Goal: Check status: Check status

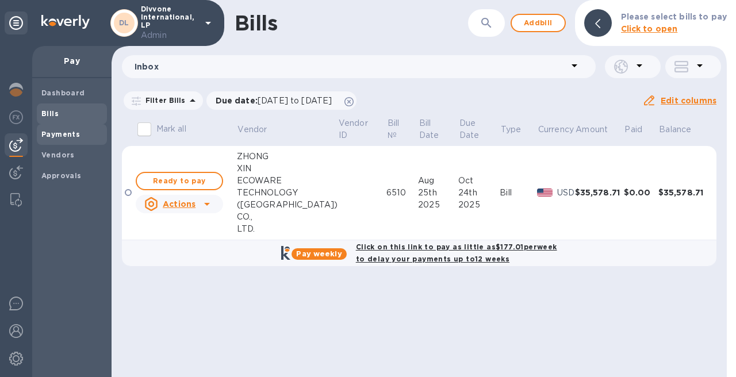
click at [64, 132] on b "Payments" at bounding box center [60, 134] width 39 height 9
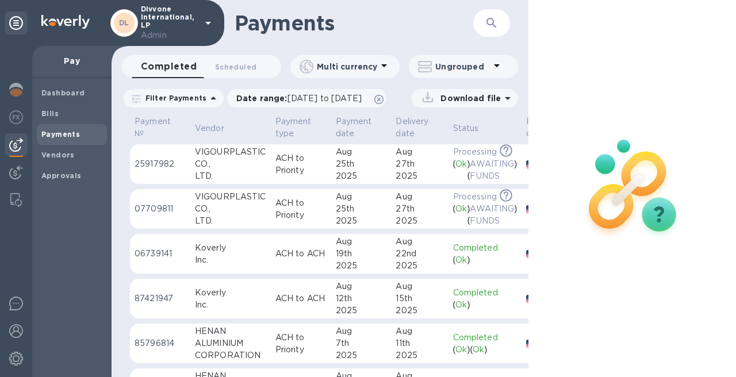
click at [253, 170] on div "LTD." at bounding box center [230, 176] width 71 height 12
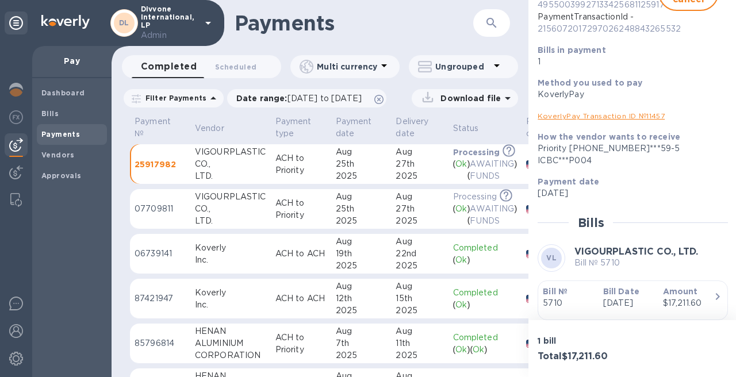
scroll to position [172, 0]
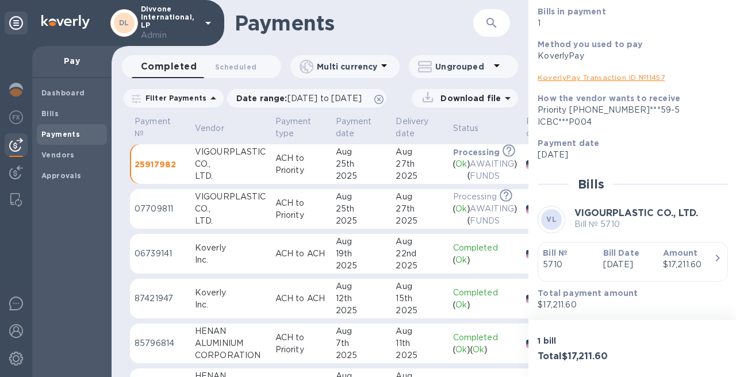
click at [641, 259] on p "[DATE]" at bounding box center [628, 265] width 51 height 12
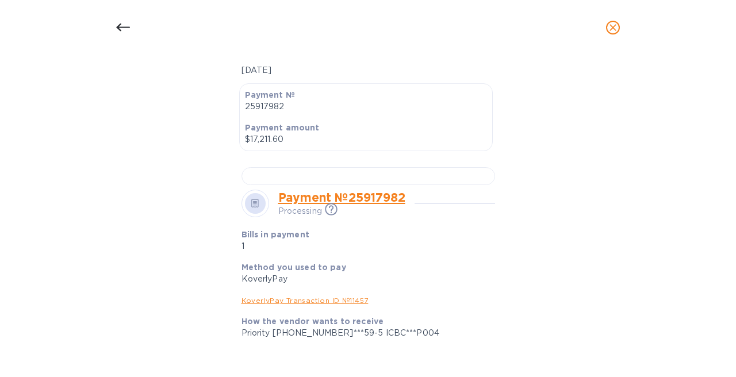
scroll to position [299, 0]
click at [320, 187] on div at bounding box center [367, 178] width 253 height 18
click at [127, 33] on icon at bounding box center [123, 28] width 14 height 14
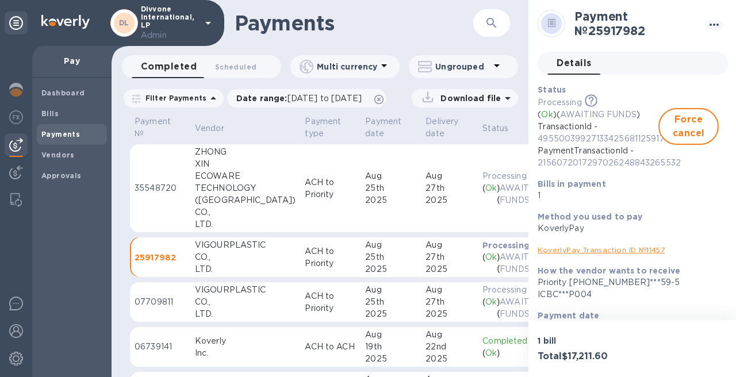
click at [240, 191] on div "TECHNOLOGY" at bounding box center [245, 188] width 101 height 12
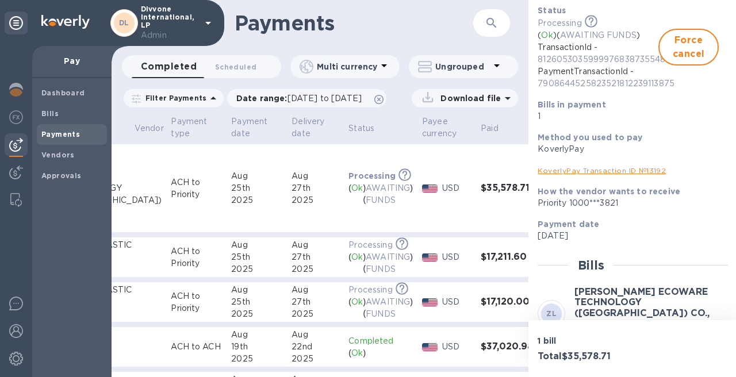
scroll to position [189, 0]
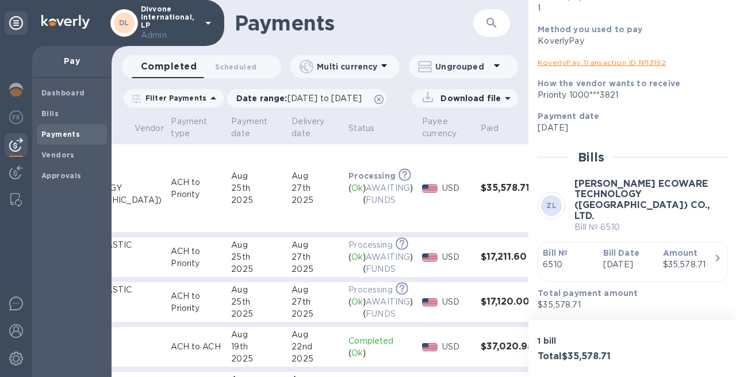
click at [592, 255] on div "Bill № 6510" at bounding box center [568, 259] width 60 height 33
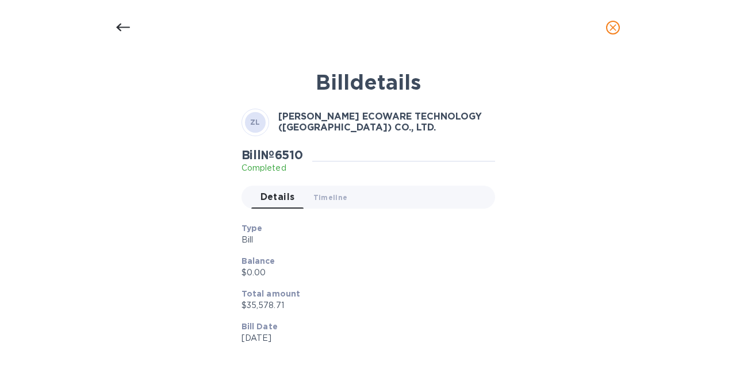
scroll to position [51, 0]
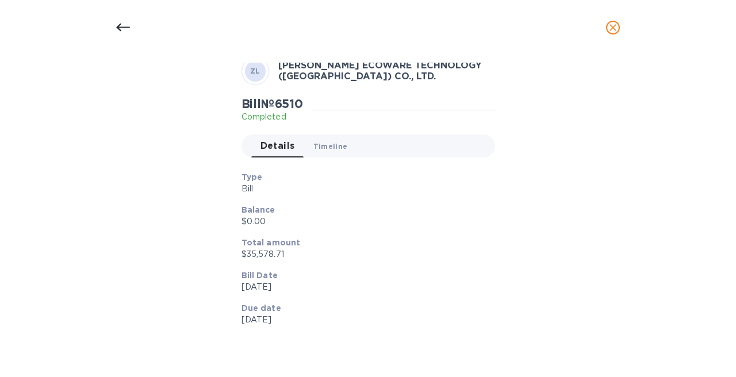
click at [326, 149] on span "Timeline 0" at bounding box center [330, 146] width 34 height 12
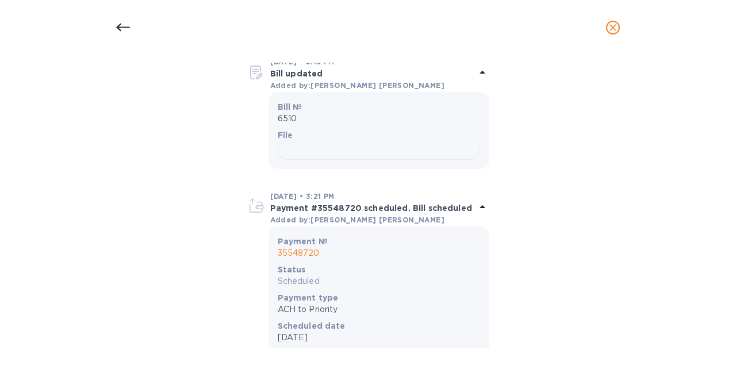
scroll to position [389, 0]
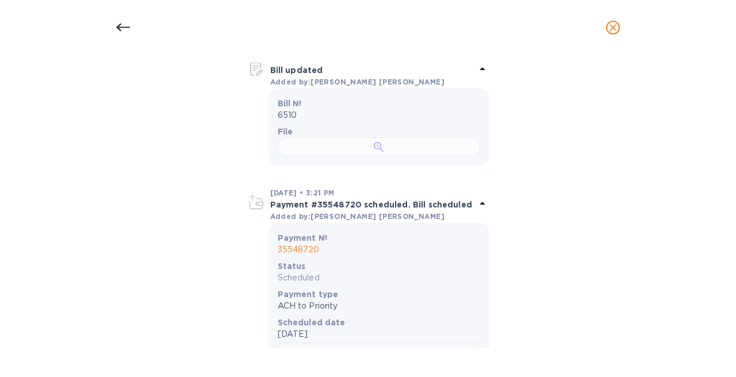
click at [339, 156] on div at bounding box center [379, 146] width 202 height 19
click at [130, 21] on div at bounding box center [123, 28] width 28 height 28
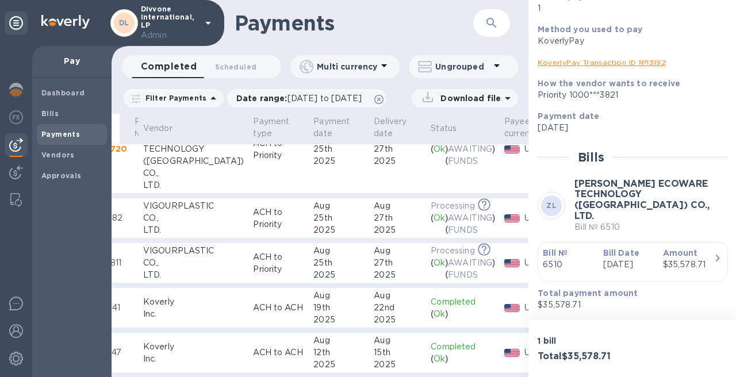
scroll to position [39, 39]
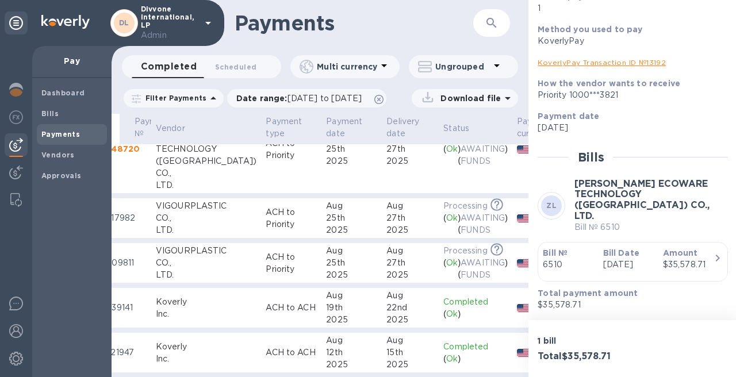
click at [326, 220] on div "25th" at bounding box center [351, 218] width 51 height 12
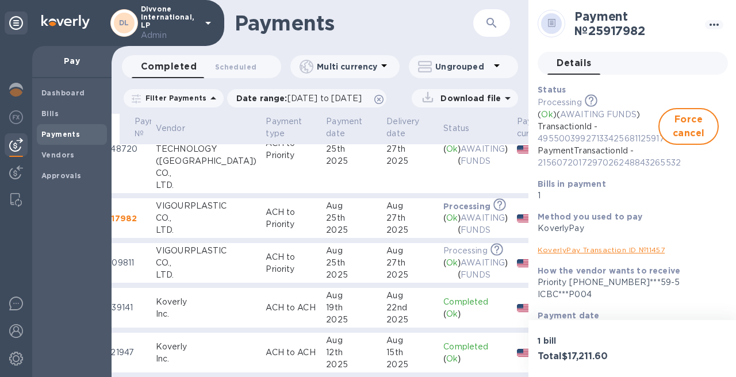
scroll to position [172, 0]
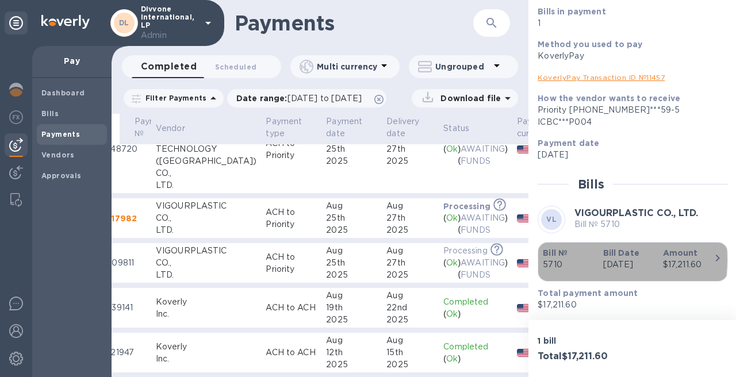
click at [568, 259] on p "5710" at bounding box center [568, 265] width 51 height 12
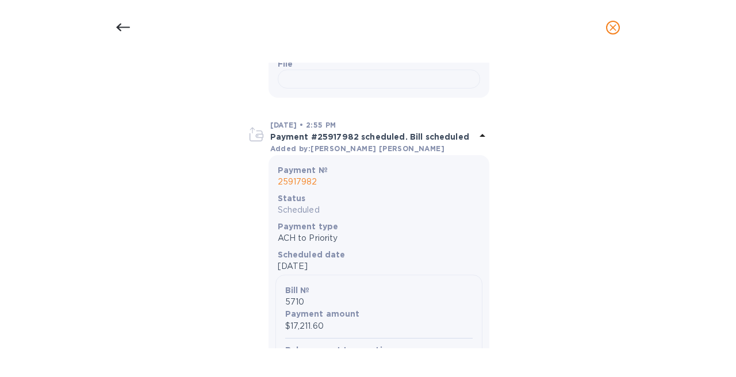
scroll to position [456, 0]
click at [317, 89] on div at bounding box center [379, 79] width 202 height 19
click at [130, 24] on div at bounding box center [123, 28] width 28 height 28
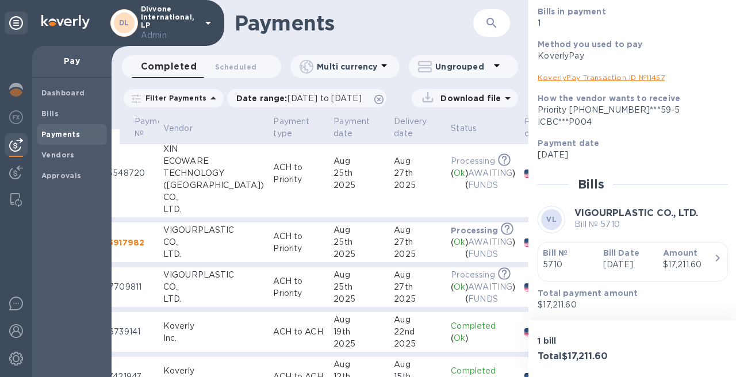
scroll to position [15, 25]
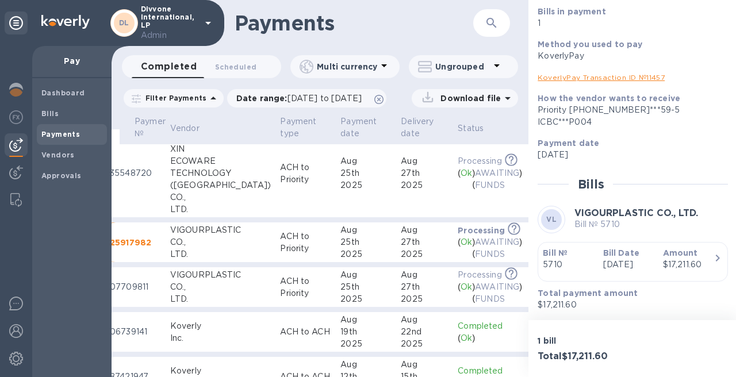
click at [221, 239] on div "CO.," at bounding box center [220, 242] width 101 height 12
click at [208, 283] on div "CO.," at bounding box center [220, 287] width 101 height 12
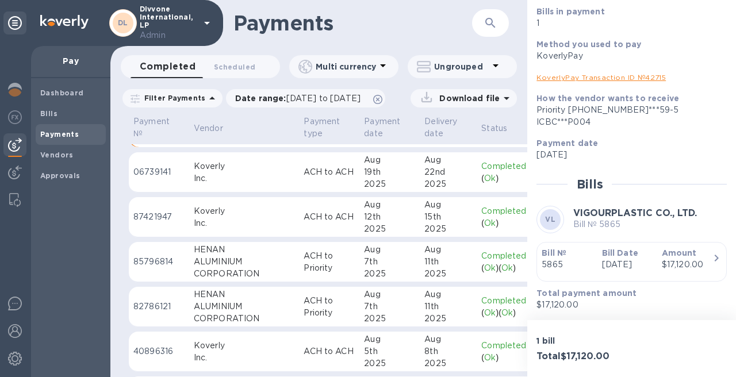
scroll to position [234, 0]
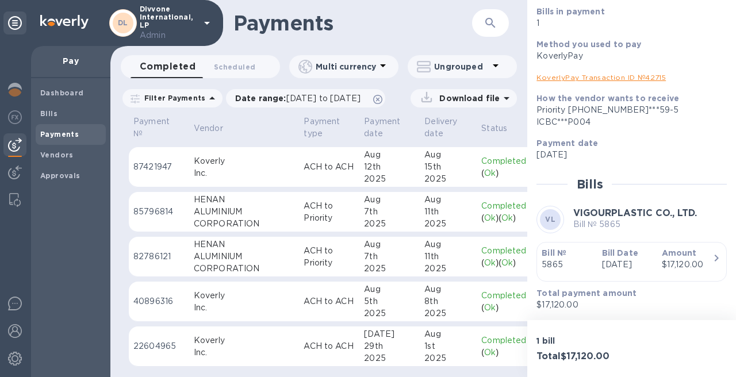
click at [183, 101] on p "Filter Payments" at bounding box center [173, 98] width 66 height 10
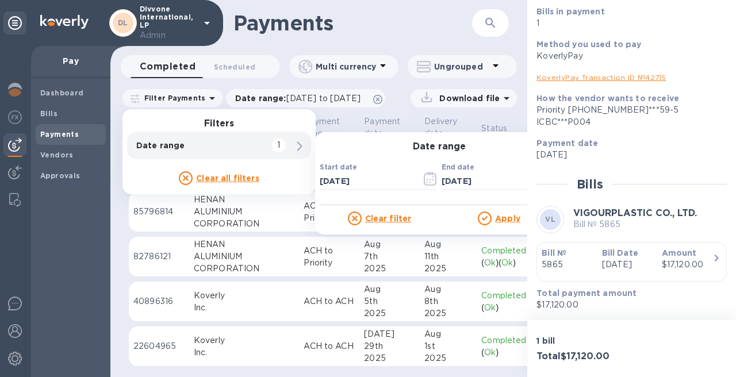
click at [221, 179] on u "Clear all filters" at bounding box center [227, 178] width 63 height 9
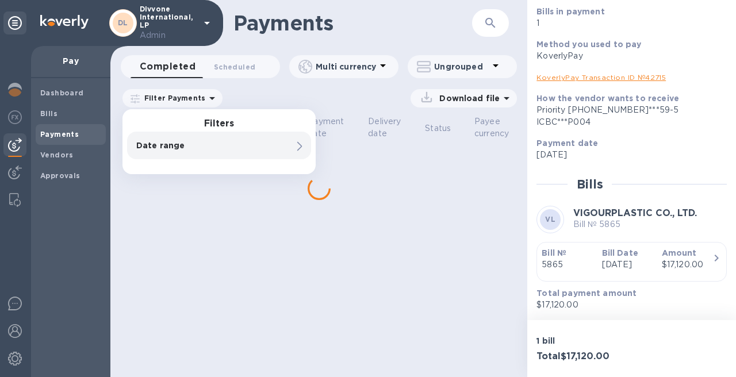
scroll to position [0, 0]
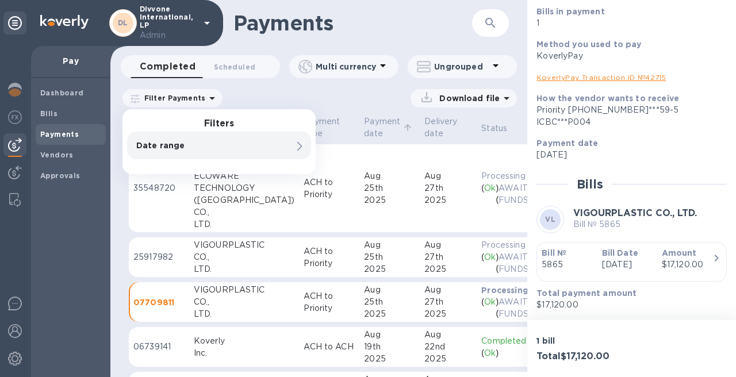
click at [364, 117] on p "Payment date" at bounding box center [382, 128] width 36 height 24
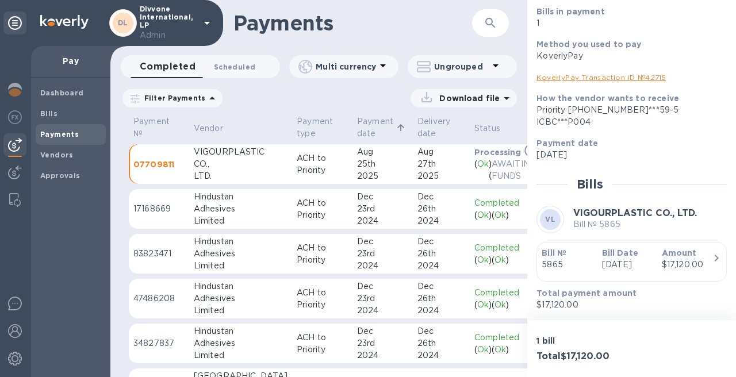
click at [216, 66] on span "Scheduled 0" at bounding box center [234, 67] width 41 height 12
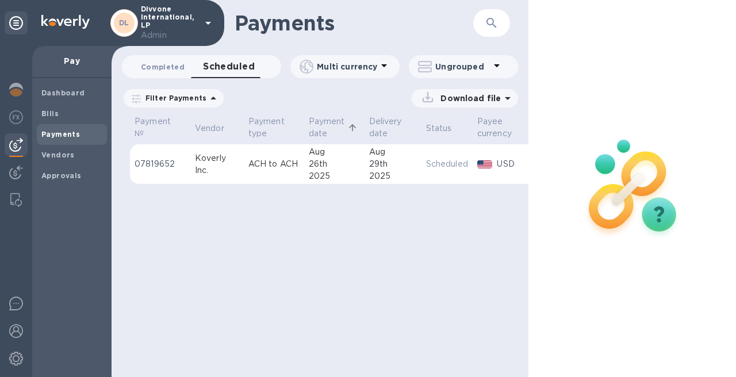
click at [162, 67] on span "Completed 0" at bounding box center [163, 67] width 44 height 12
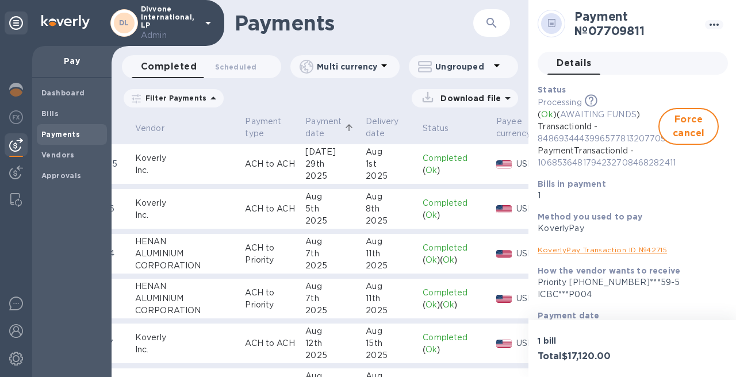
scroll to position [0, 134]
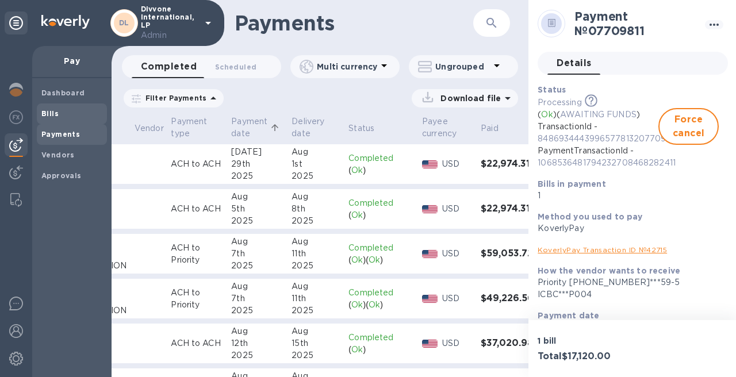
click at [55, 117] on b "Bills" at bounding box center [49, 113] width 17 height 9
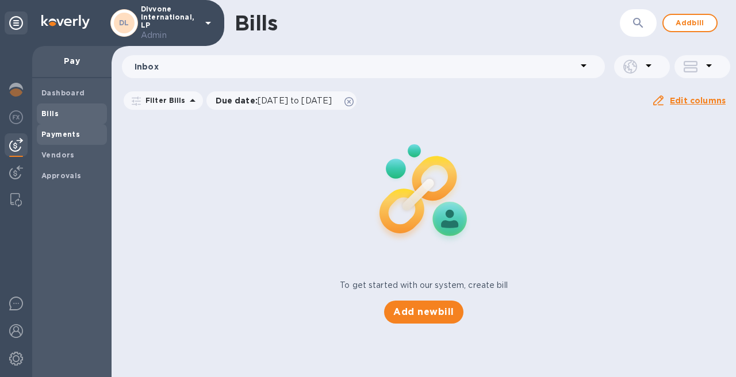
click at [71, 134] on b "Payments" at bounding box center [60, 134] width 39 height 9
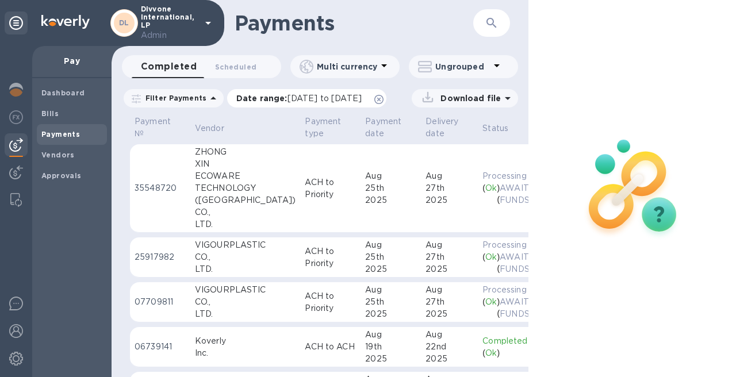
click at [383, 99] on icon at bounding box center [378, 99] width 9 height 9
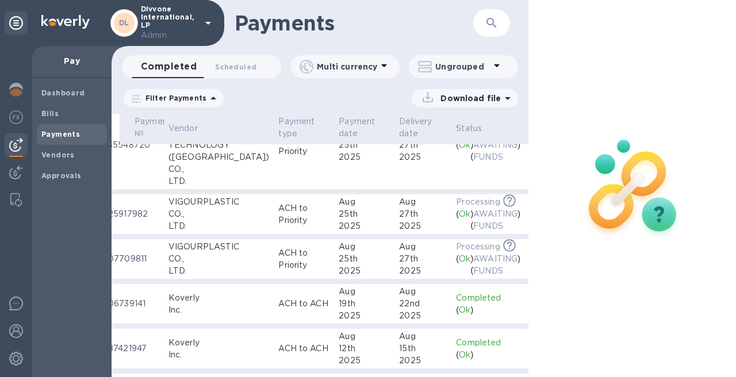
scroll to position [0, 26]
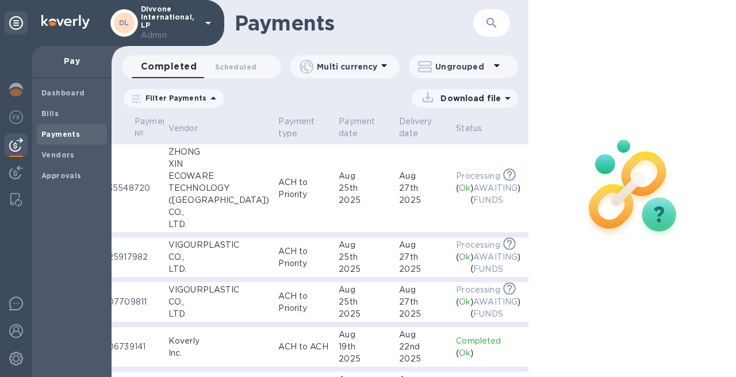
click at [493, 7] on div "Payments ​" at bounding box center [319, 23] width 417 height 46
click at [484, 26] on icon "button" at bounding box center [491, 23] width 14 height 14
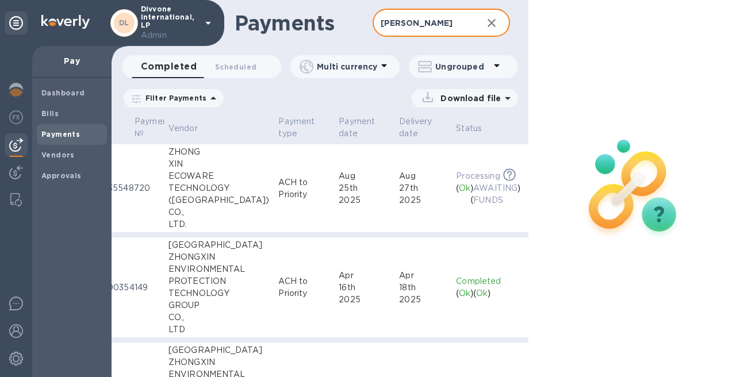
type input "[PERSON_NAME]"
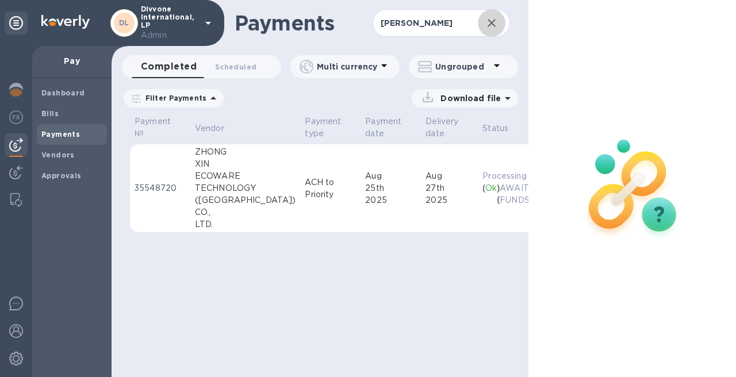
click at [493, 24] on icon "button" at bounding box center [491, 23] width 14 height 14
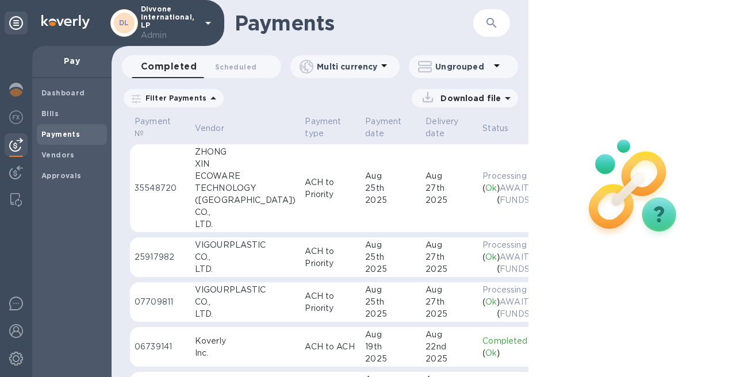
click at [207, 173] on div "ECOWARE" at bounding box center [245, 176] width 101 height 12
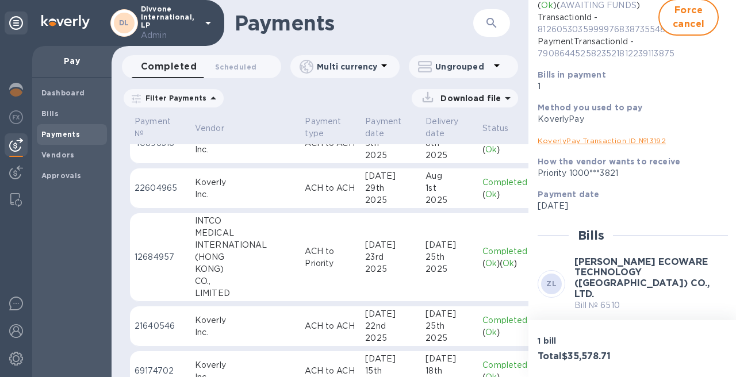
scroll to position [399, 0]
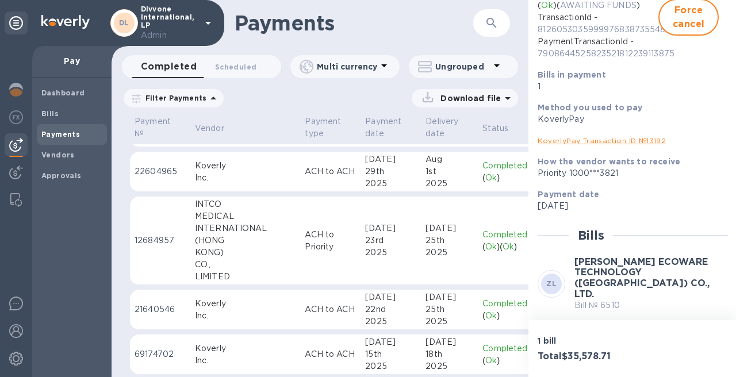
click at [226, 226] on div "INTERNATIONAL" at bounding box center [245, 228] width 101 height 12
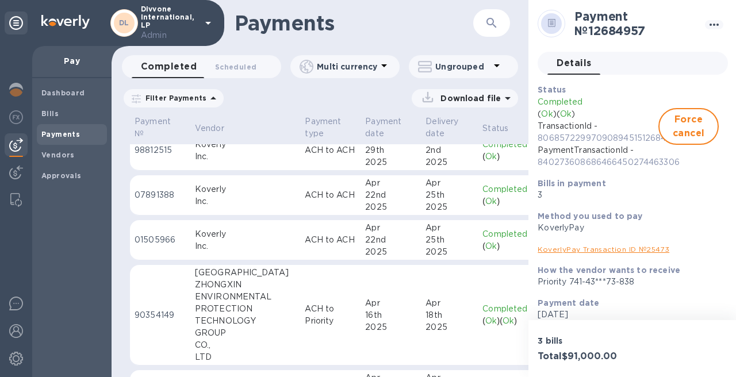
scroll to position [1426, 0]
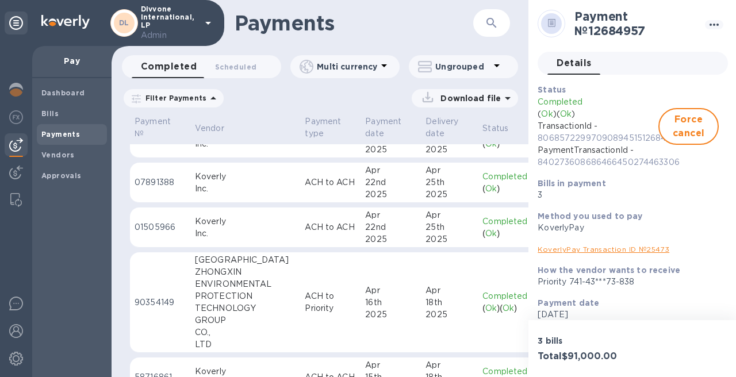
click at [233, 324] on div "GROUP" at bounding box center [245, 320] width 101 height 12
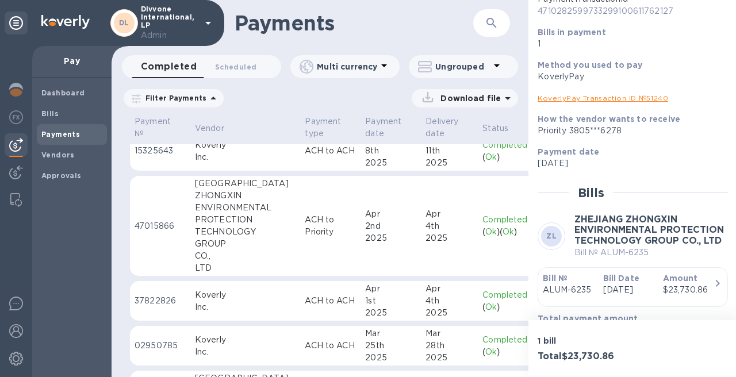
scroll to position [1747, 0]
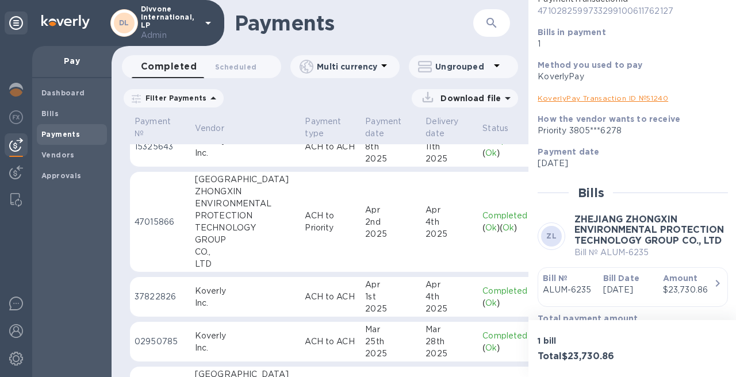
click at [220, 219] on div "PROTECTION" at bounding box center [245, 216] width 101 height 12
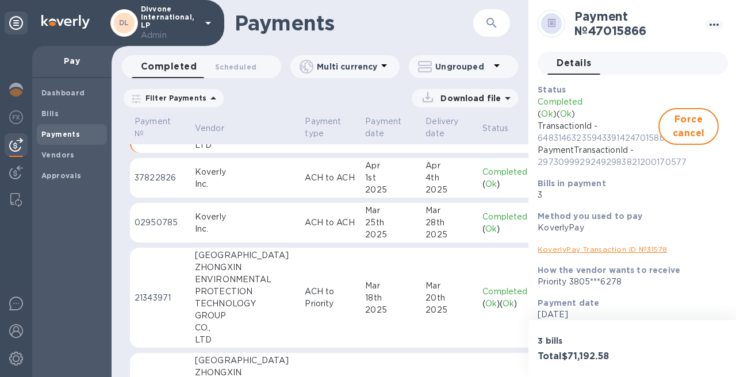
scroll to position [1902, 0]
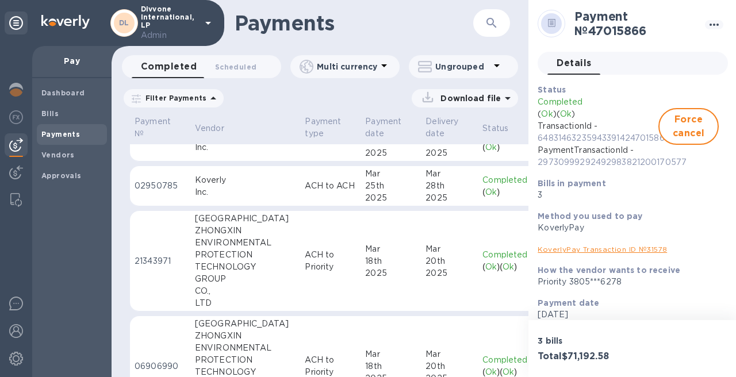
click at [224, 255] on div "PROTECTION" at bounding box center [245, 255] width 101 height 12
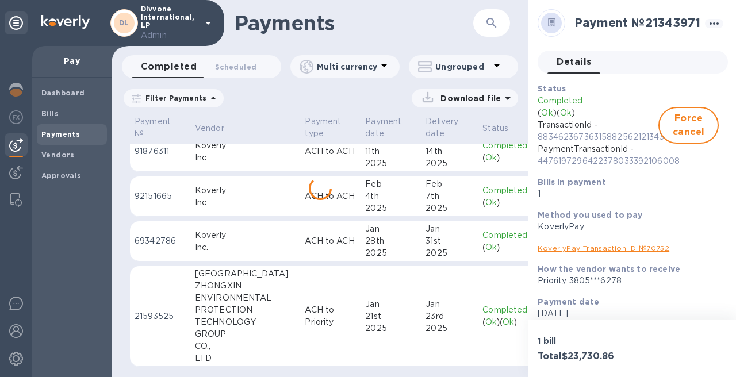
scroll to position [2482, 0]
click at [226, 292] on div "ENVIRONMENTAL" at bounding box center [245, 298] width 101 height 12
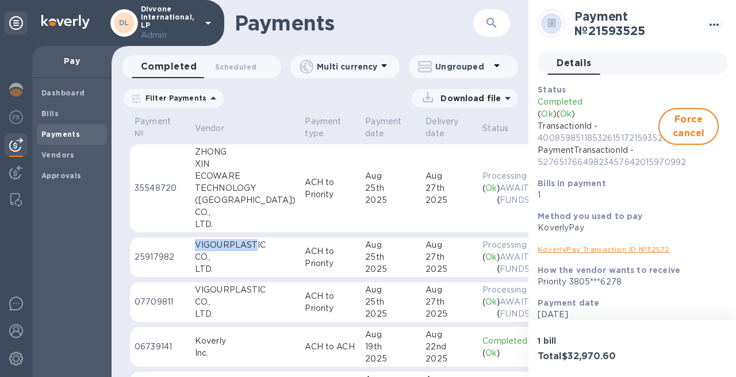
drag, startPoint x: 194, startPoint y: 244, endPoint x: 256, endPoint y: 244, distance: 62.1
click at [256, 244] on td "VIGOURPLASTIC CO., LTD." at bounding box center [245, 257] width 110 height 40
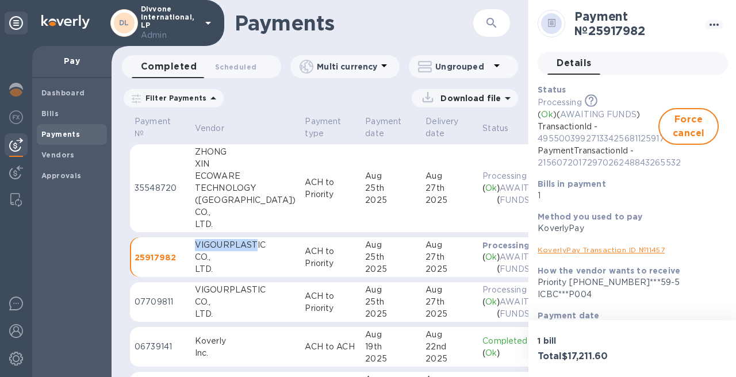
click at [499, 20] on button "button" at bounding box center [492, 23] width 28 height 28
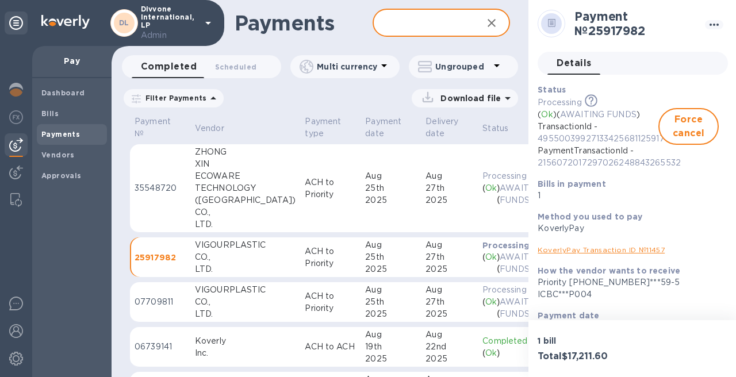
paste input "VIGOURPLAST"
type input "VIGOURPLAST"
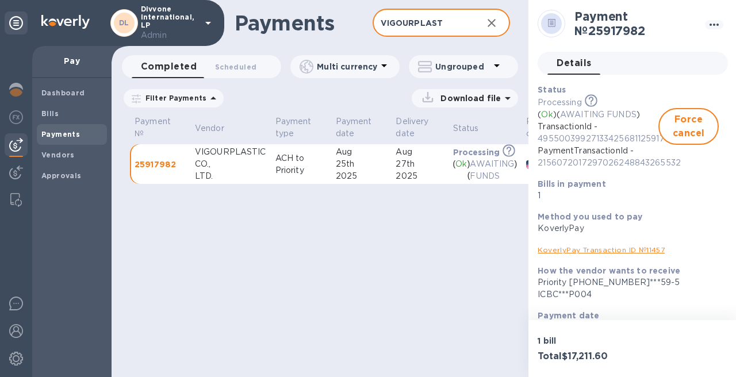
click at [489, 23] on icon "button" at bounding box center [491, 23] width 14 height 14
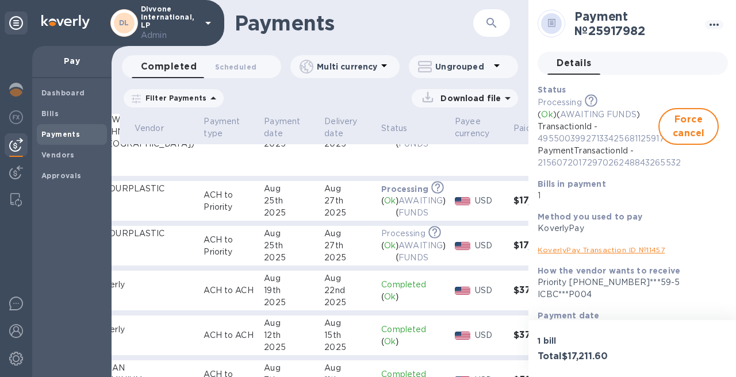
scroll to position [56, 110]
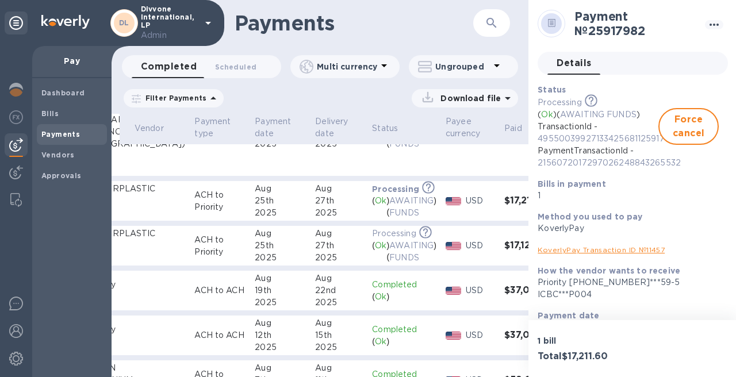
click at [315, 206] on div "27th" at bounding box center [339, 201] width 48 height 12
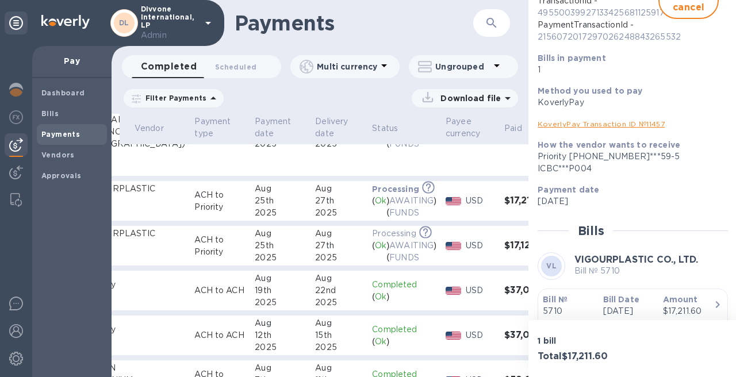
scroll to position [172, 0]
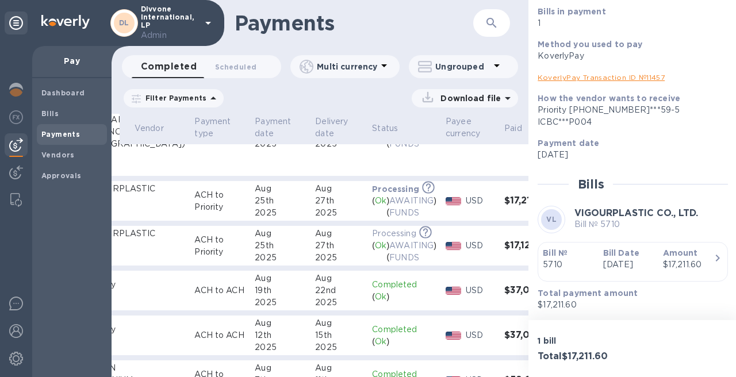
click at [623, 262] on p "[DATE]" at bounding box center [628, 265] width 51 height 12
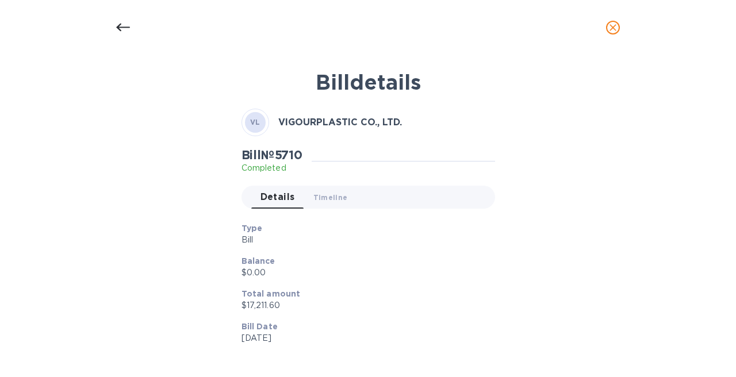
click at [333, 165] on div "Bill № 5710 Completed" at bounding box center [367, 161] width 253 height 26
click at [325, 190] on button "Timeline 0" at bounding box center [330, 197] width 53 height 23
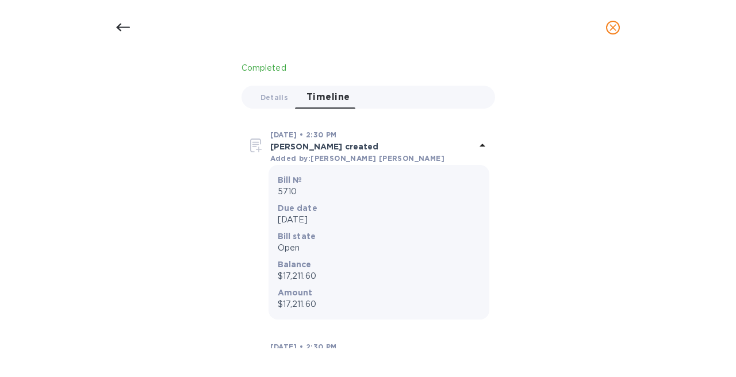
scroll to position [244, 0]
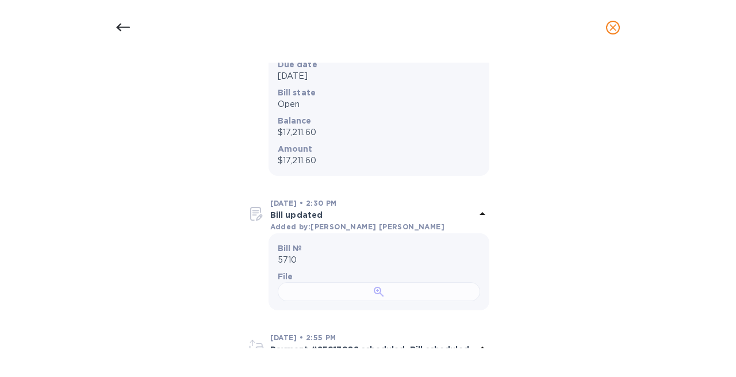
click at [341, 301] on div at bounding box center [379, 291] width 202 height 19
click at [128, 26] on icon at bounding box center [123, 28] width 14 height 14
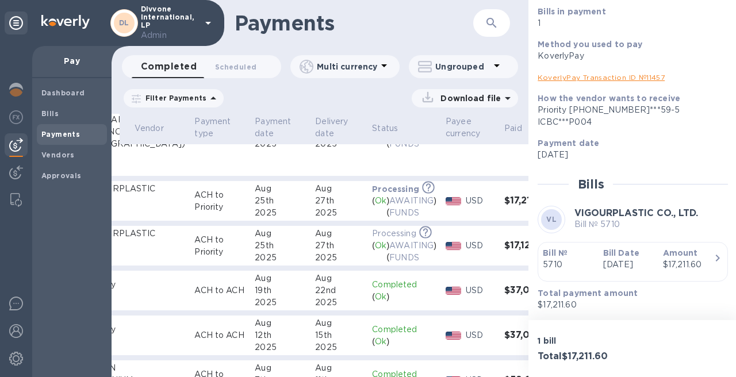
click at [499, 252] on td "$17,120.00" at bounding box center [531, 246] width 64 height 40
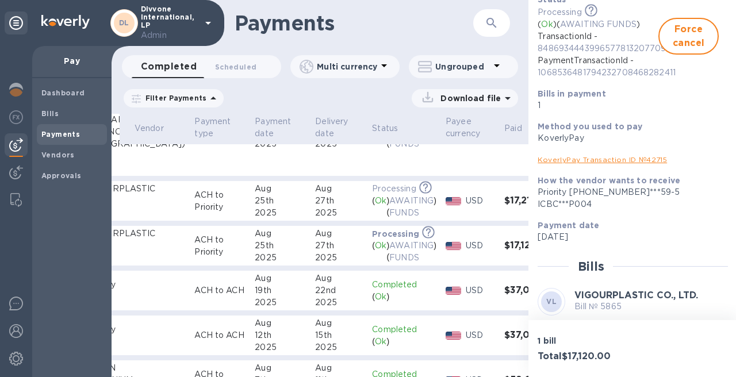
scroll to position [172, 0]
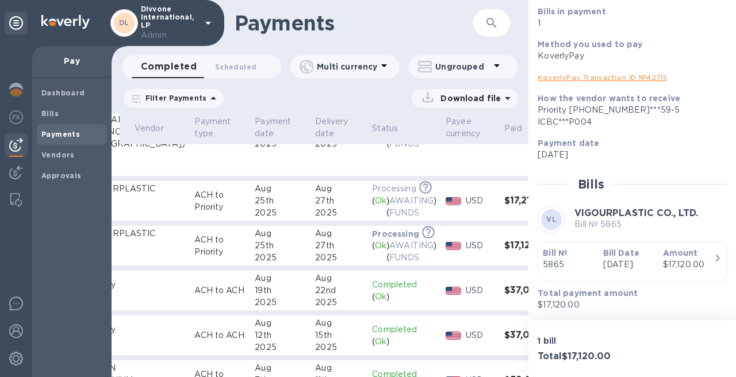
click at [610, 259] on p "[DATE]" at bounding box center [628, 265] width 51 height 12
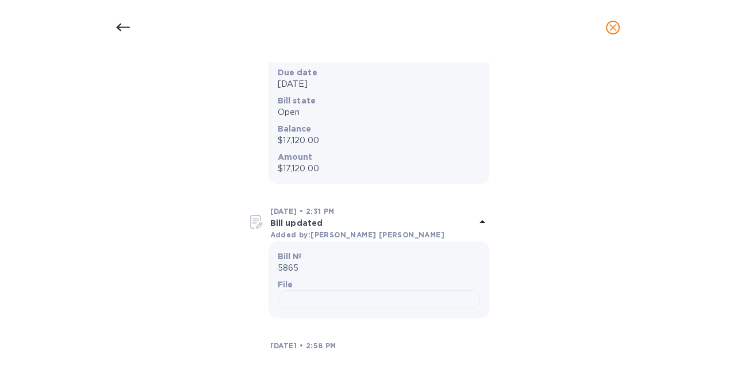
scroll to position [323, 0]
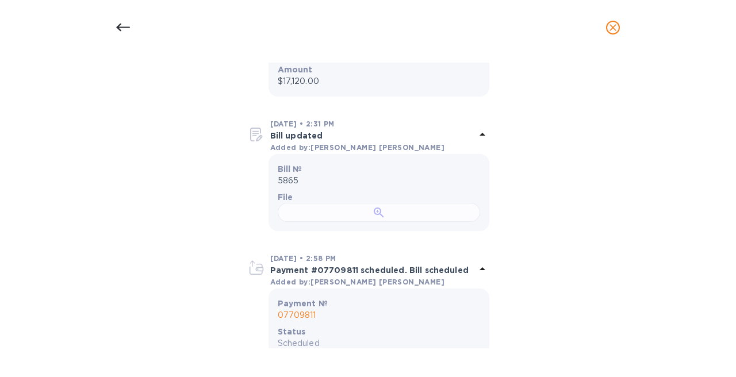
click at [333, 222] on div at bounding box center [379, 212] width 202 height 19
click at [123, 29] on icon at bounding box center [123, 28] width 14 height 14
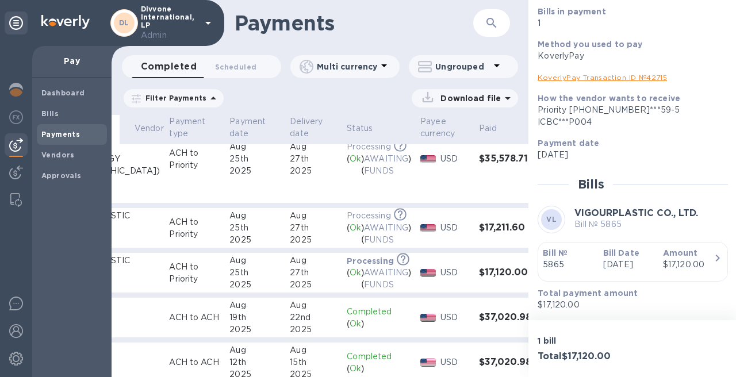
scroll to position [0, 136]
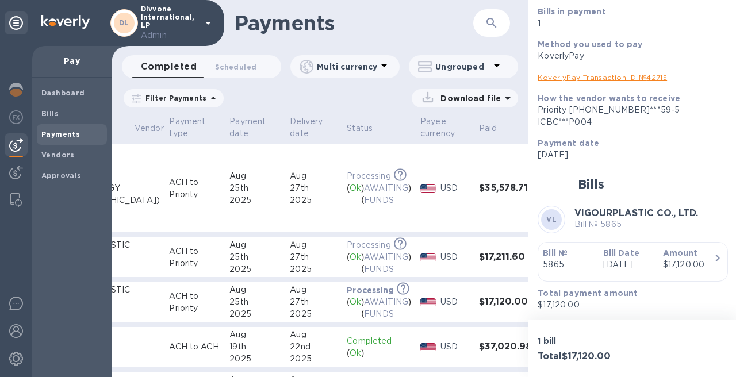
click at [290, 253] on div "27th" at bounding box center [314, 257] width 48 height 12
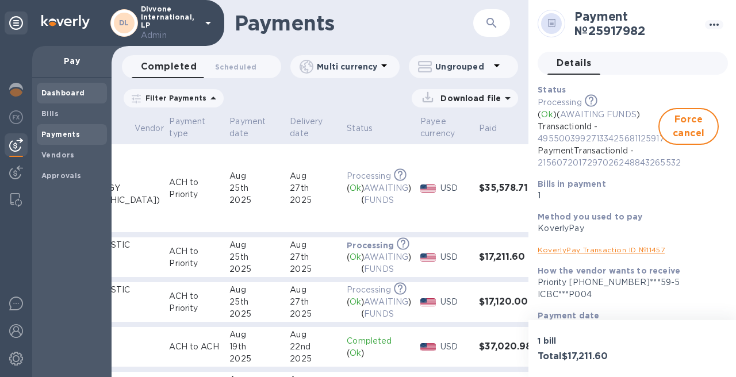
click at [72, 90] on b "Dashboard" at bounding box center [63, 93] width 44 height 9
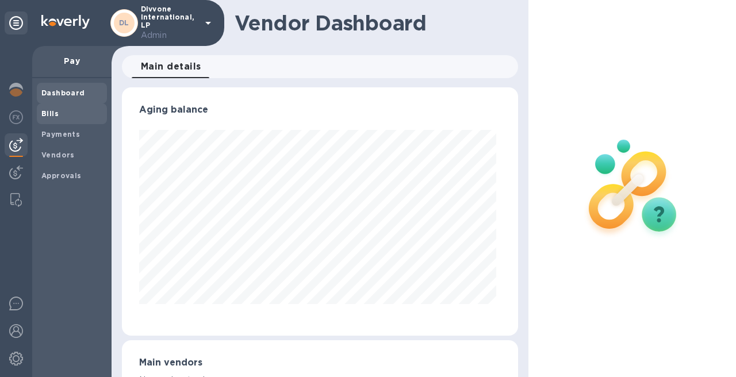
scroll to position [248, 391]
click at [68, 117] on span "Bills" at bounding box center [71, 113] width 61 height 11
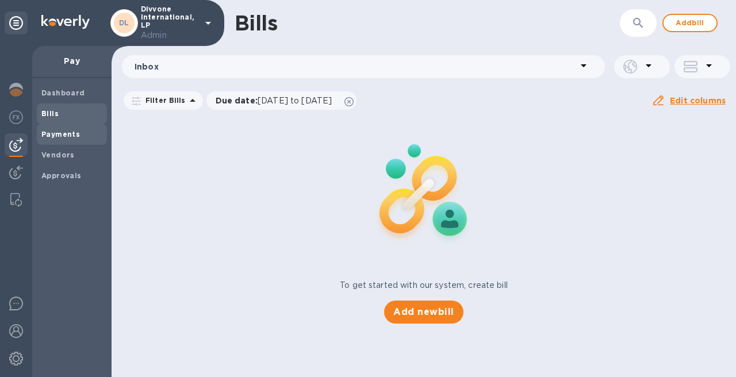
click at [68, 133] on b "Payments" at bounding box center [60, 134] width 39 height 9
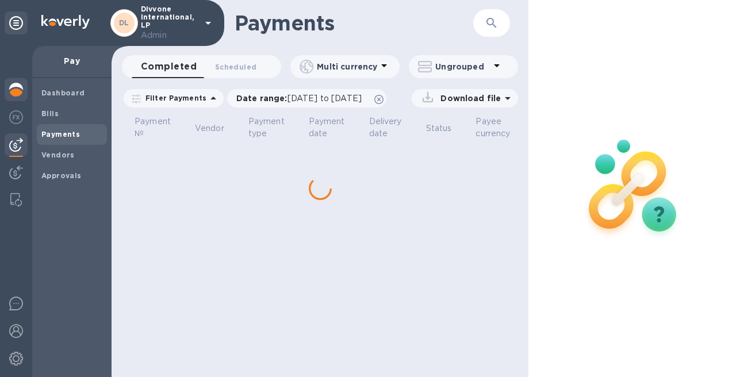
click at [18, 86] on img at bounding box center [16, 90] width 14 height 14
